Goal: Task Accomplishment & Management: Manage account settings

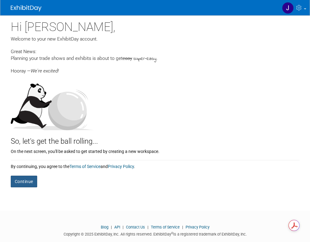
click at [28, 183] on button "Continue" at bounding box center [24, 182] width 26 height 12
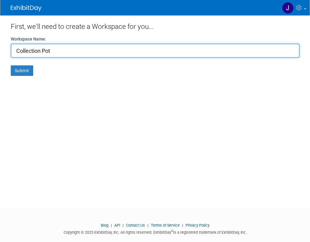
type input "Collection Pot"
click at [11, 65] on button "Submit" at bounding box center [22, 70] width 22 height 10
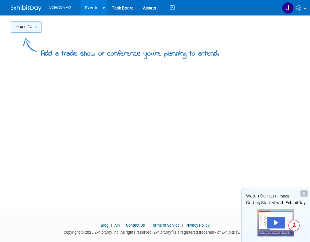
click at [33, 31] on button "Add Event" at bounding box center [26, 27] width 31 height 11
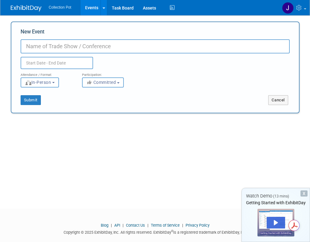
type input "W"
type input "National Wedding Show"
click at [73, 64] on input "text" at bounding box center [57, 63] width 73 height 12
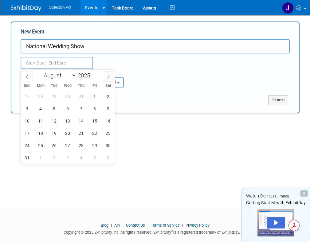
click at [109, 78] on icon at bounding box center [108, 77] width 4 height 4
select select "9"
click at [106, 98] on span "4" at bounding box center [108, 96] width 12 height 12
click at [29, 110] on span "5" at bounding box center [27, 109] width 12 height 12
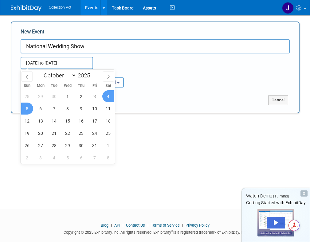
type input "[DATE] to [DATE]"
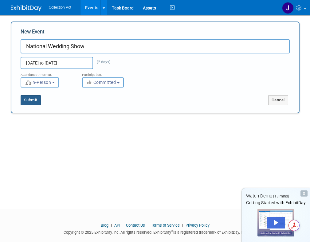
click at [34, 96] on button "Submit" at bounding box center [31, 100] width 20 height 10
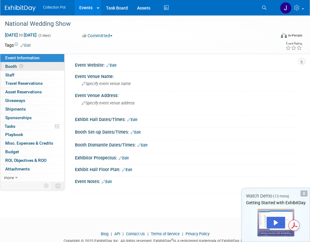
click at [30, 66] on link "Booth" at bounding box center [32, 66] width 64 height 8
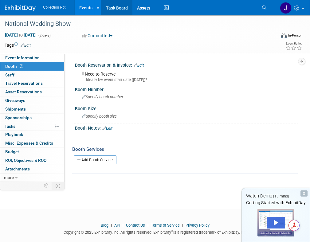
click at [112, 8] on link "Task Board" at bounding box center [116, 7] width 31 height 15
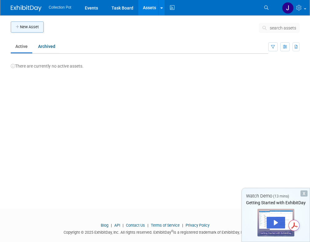
click at [24, 30] on button "New Asset" at bounding box center [27, 27] width 33 height 11
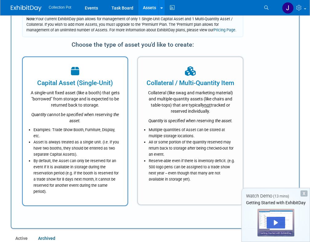
scroll to position [21, 0]
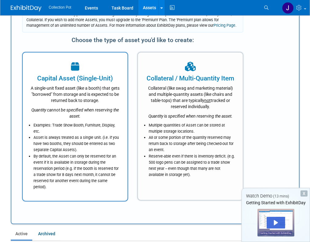
click at [97, 109] on icon "Quantity cannot be specified when reserving the asset." at bounding box center [75, 113] width 88 height 11
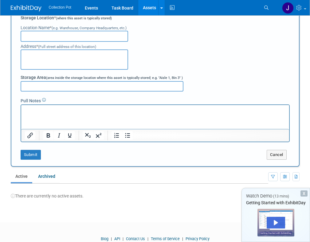
scroll to position [190, 0]
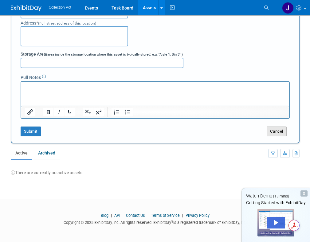
click at [281, 129] on button "Cancel" at bounding box center [277, 132] width 20 height 10
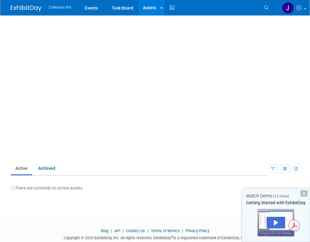
scroll to position [0, 0]
